Goal: Transaction & Acquisition: Download file/media

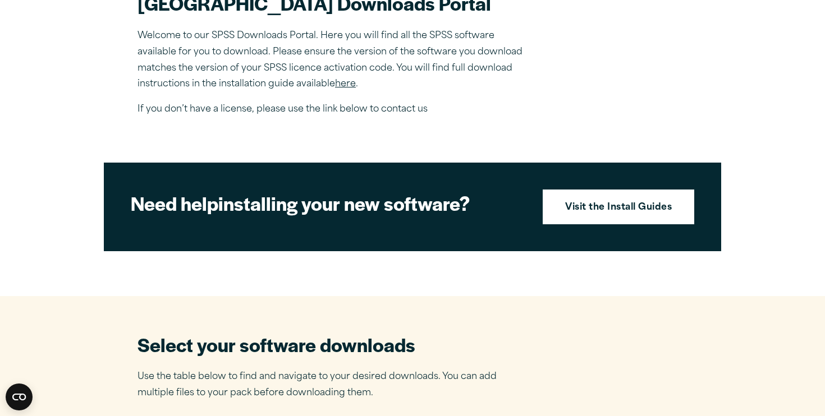
scroll to position [397, 0]
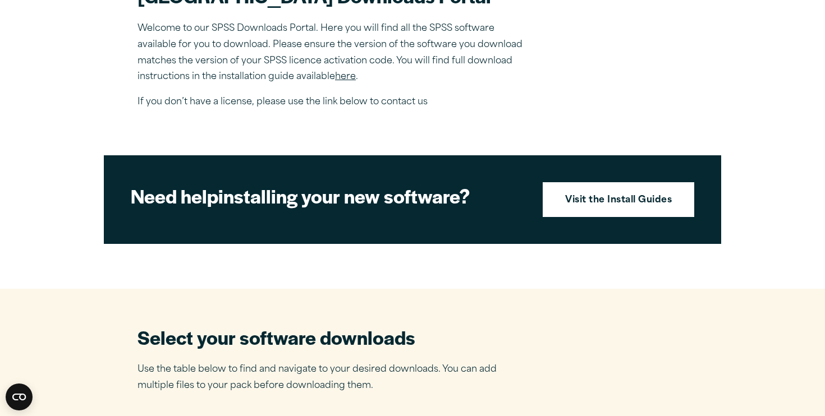
click at [348, 81] on link "here" at bounding box center [345, 76] width 21 height 9
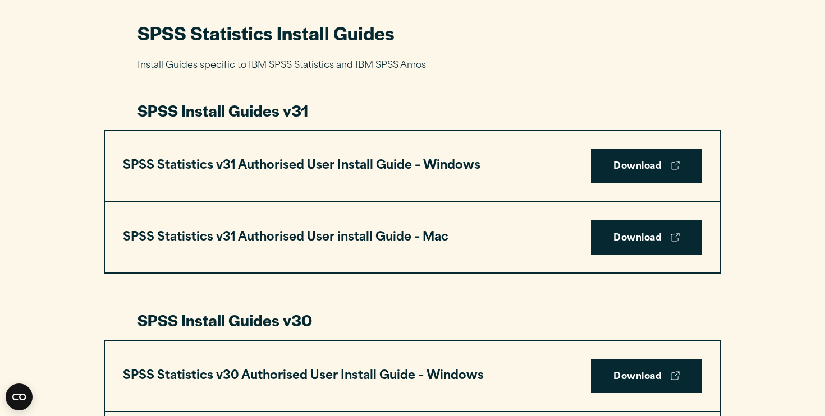
scroll to position [526, 0]
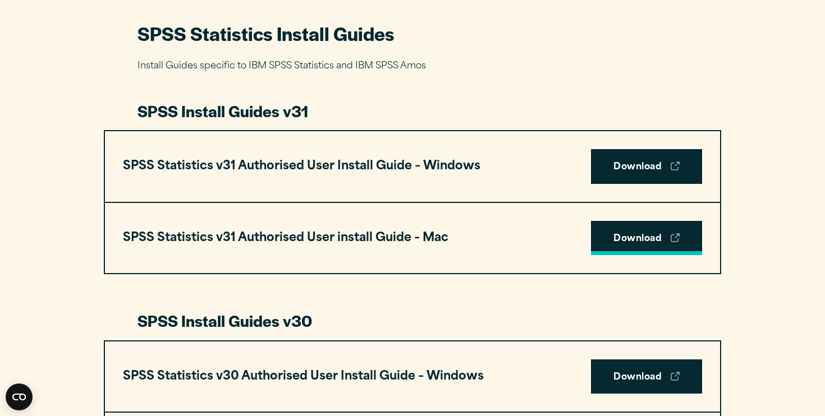
click at [650, 236] on link "Download" at bounding box center [646, 238] width 111 height 35
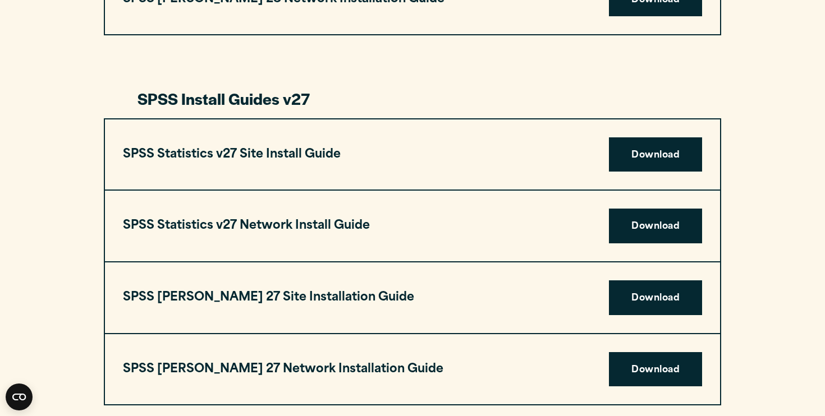
scroll to position [2034, 0]
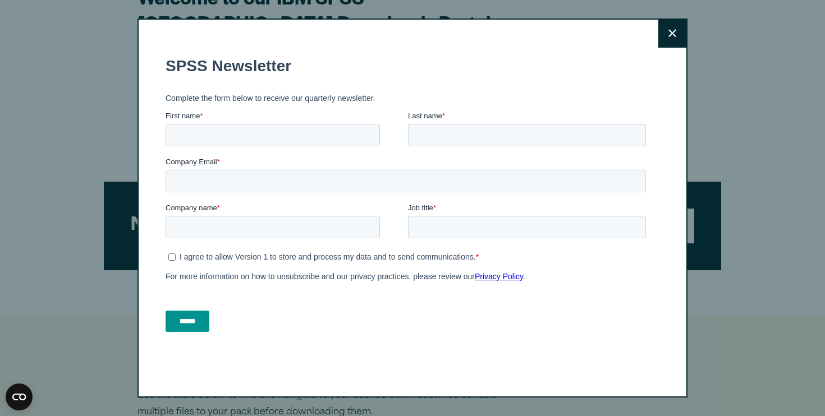
click at [665, 27] on button "Close" at bounding box center [672, 34] width 28 height 28
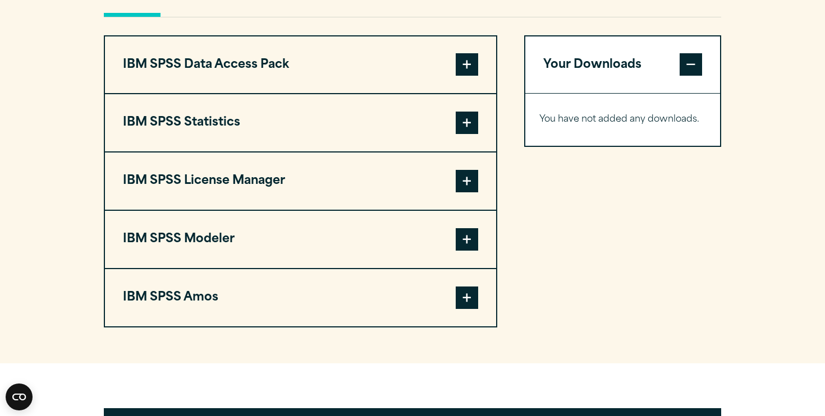
scroll to position [859, 0]
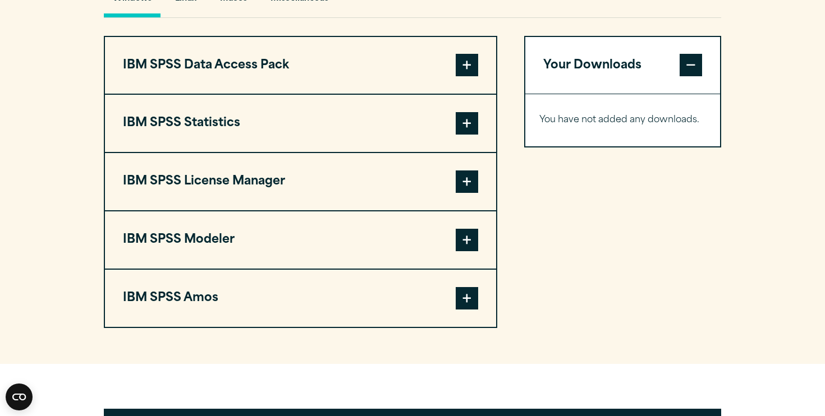
click at [463, 135] on span at bounding box center [467, 123] width 22 height 22
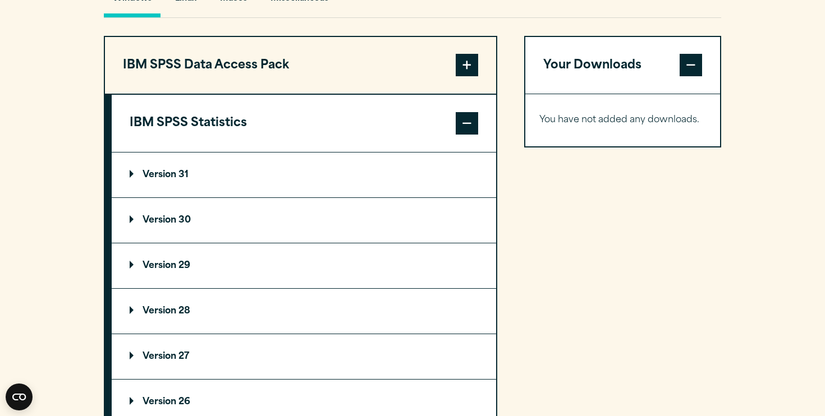
click at [157, 180] on p "Version 31" at bounding box center [159, 175] width 59 height 9
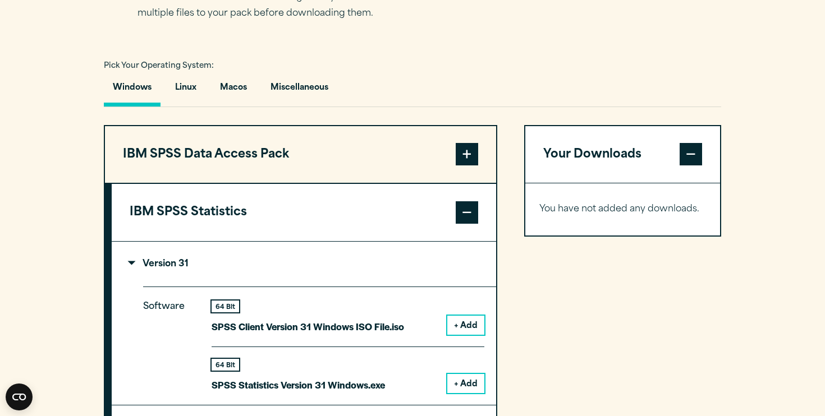
scroll to position [768, 0]
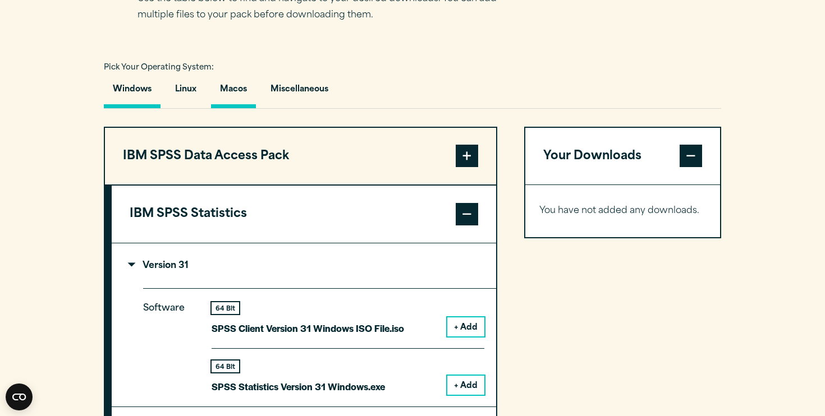
click at [240, 108] on button "Macos" at bounding box center [233, 92] width 45 height 32
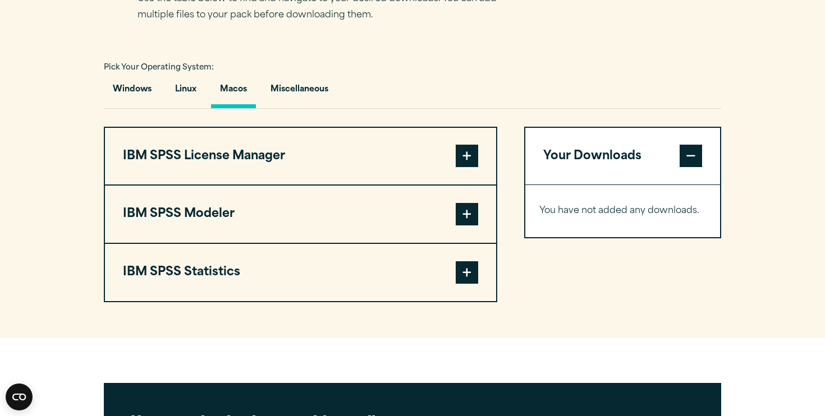
click at [469, 284] on span at bounding box center [467, 272] width 22 height 22
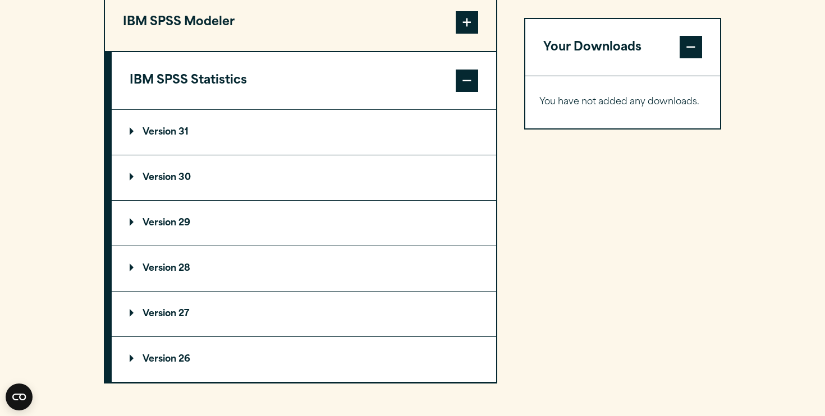
scroll to position [967, 0]
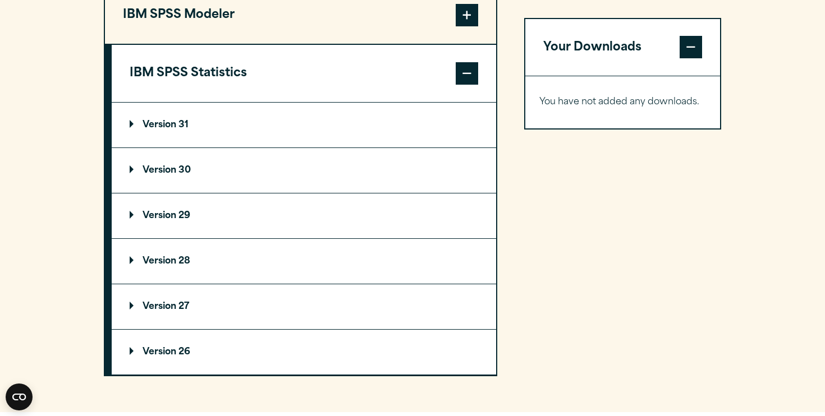
click at [174, 130] on p "Version 31" at bounding box center [159, 125] width 59 height 9
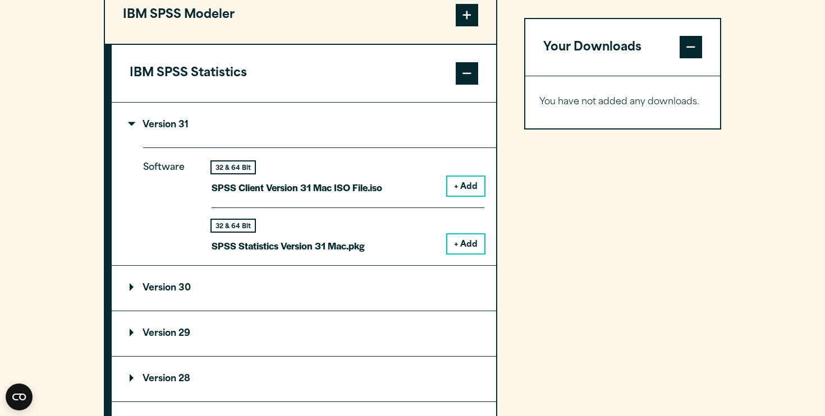
click at [469, 254] on button "+ Add" at bounding box center [465, 244] width 37 height 19
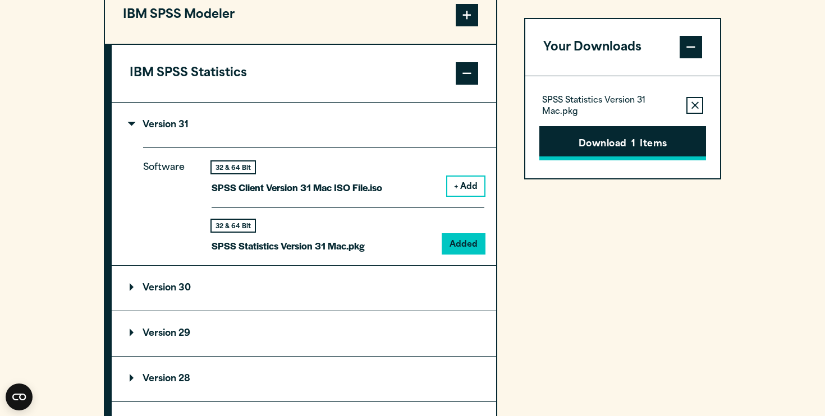
click at [628, 143] on button "Download 1 Items" at bounding box center [622, 143] width 167 height 35
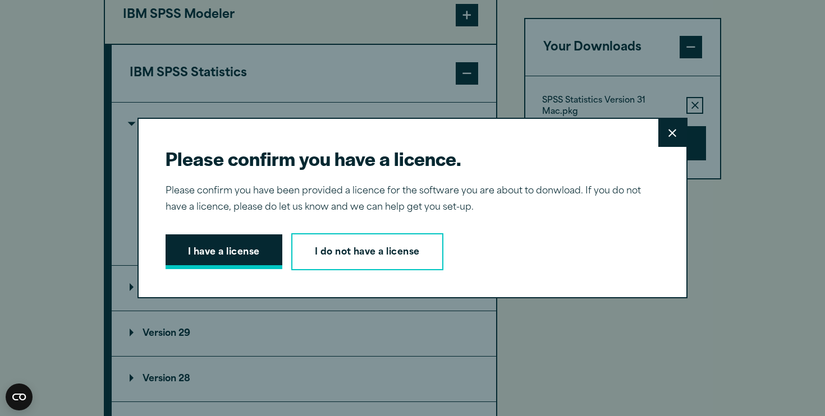
click at [235, 257] on button "I have a license" at bounding box center [224, 252] width 117 height 35
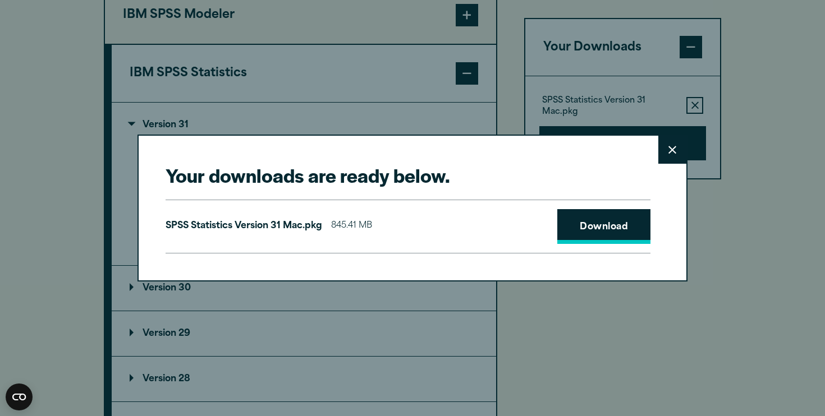
click at [579, 223] on link "Download" at bounding box center [603, 226] width 93 height 35
click at [673, 147] on icon at bounding box center [672, 150] width 8 height 8
